Goal: Information Seeking & Learning: Learn about a topic

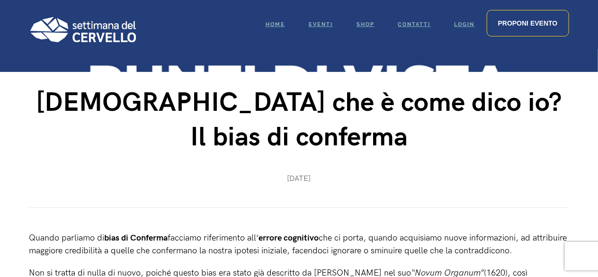
scroll to position [229, 0]
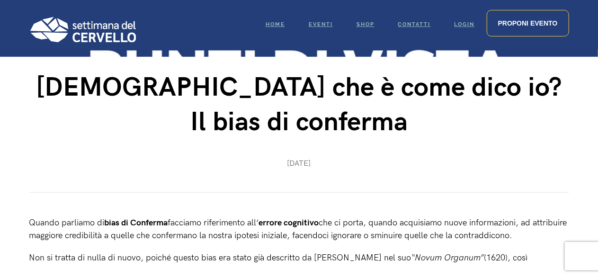
drag, startPoint x: 604, startPoint y: 24, endPoint x: 603, endPoint y: 43, distance: 18.9
drag, startPoint x: 530, startPoint y: 188, endPoint x: 554, endPoint y: 201, distance: 27.5
click at [554, 216] on p "Quando parliamo di b ias di Conferma facciamo riferimento all’ errore cognitivo…" at bounding box center [298, 229] width 539 height 26
copy span "d attribuire maggiore credibilità a quelle che confermano la nostra ipotesi ini…"
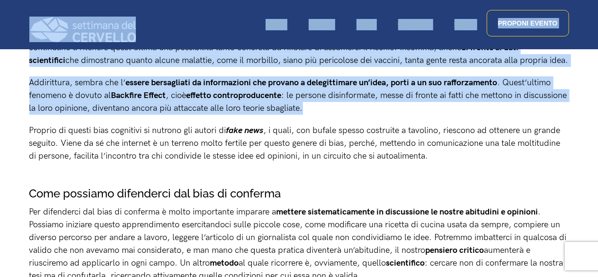
scroll to position [1236, 0]
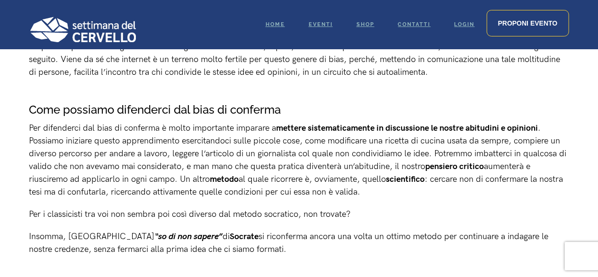
drag, startPoint x: 30, startPoint y: 146, endPoint x: 384, endPoint y: 193, distance: 356.5
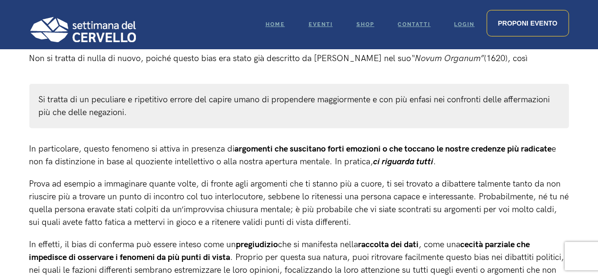
scroll to position [440, 0]
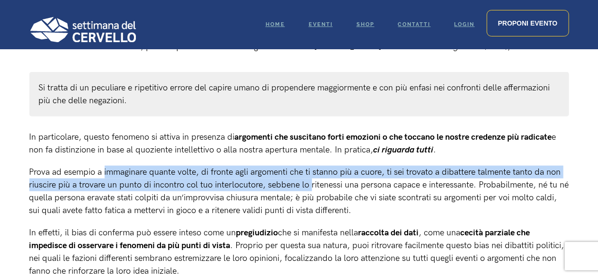
drag, startPoint x: 105, startPoint y: 138, endPoint x: 311, endPoint y: 150, distance: 207.1
click at [311, 167] on span "Prova ad esempio a immaginare quante volte, di fronte agli argomenti che ti sta…" at bounding box center [298, 191] width 539 height 48
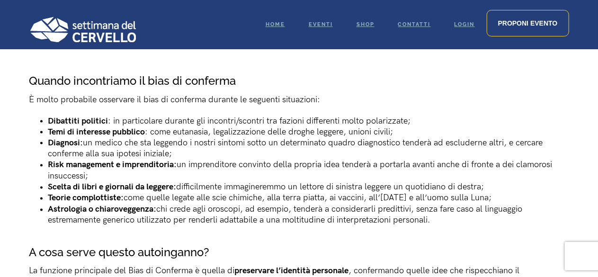
scroll to position [781, 0]
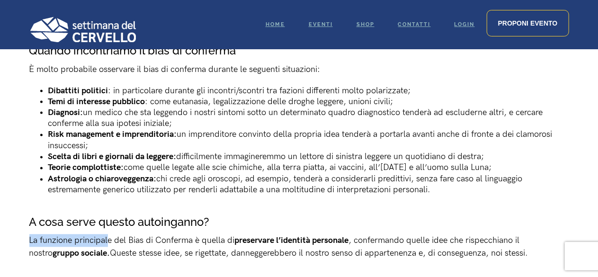
drag, startPoint x: 30, startPoint y: 203, endPoint x: 107, endPoint y: 210, distance: 77.4
click at [107, 236] on span "La funzione principale del Bias di Conferma è quella di" at bounding box center [131, 241] width 205 height 10
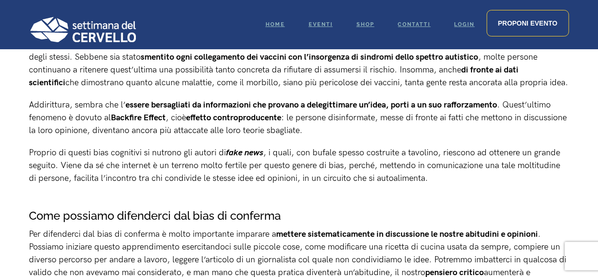
scroll to position [1161, 0]
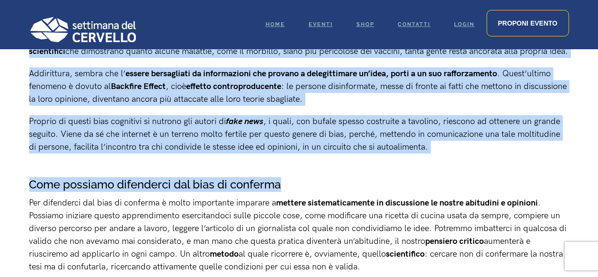
drag, startPoint x: 31, startPoint y: 167, endPoint x: 42, endPoint y: 161, distance: 12.3
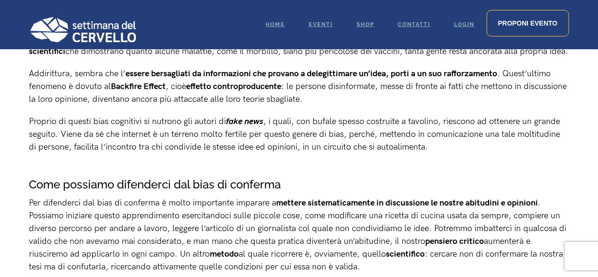
click at [68, 198] on span ". Possiamo iniziare questo apprendimento esercitandoci sulle piccole cose, come…" at bounding box center [297, 222] width 537 height 48
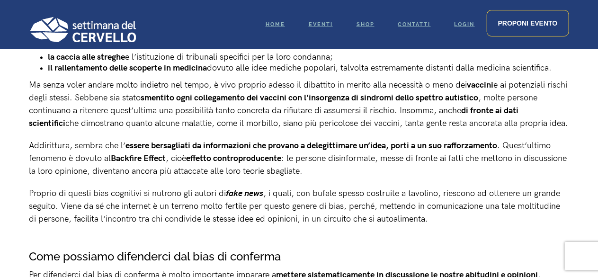
scroll to position [1085, 0]
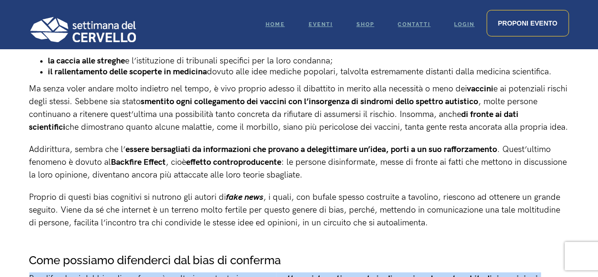
drag, startPoint x: 30, startPoint y: 241, endPoint x: 553, endPoint y: 241, distance: 522.8
copy p "Per difenderci dal bias di conferma è molto importante imparare a mettere siste…"
